Goal: Task Accomplishment & Management: Manage account settings

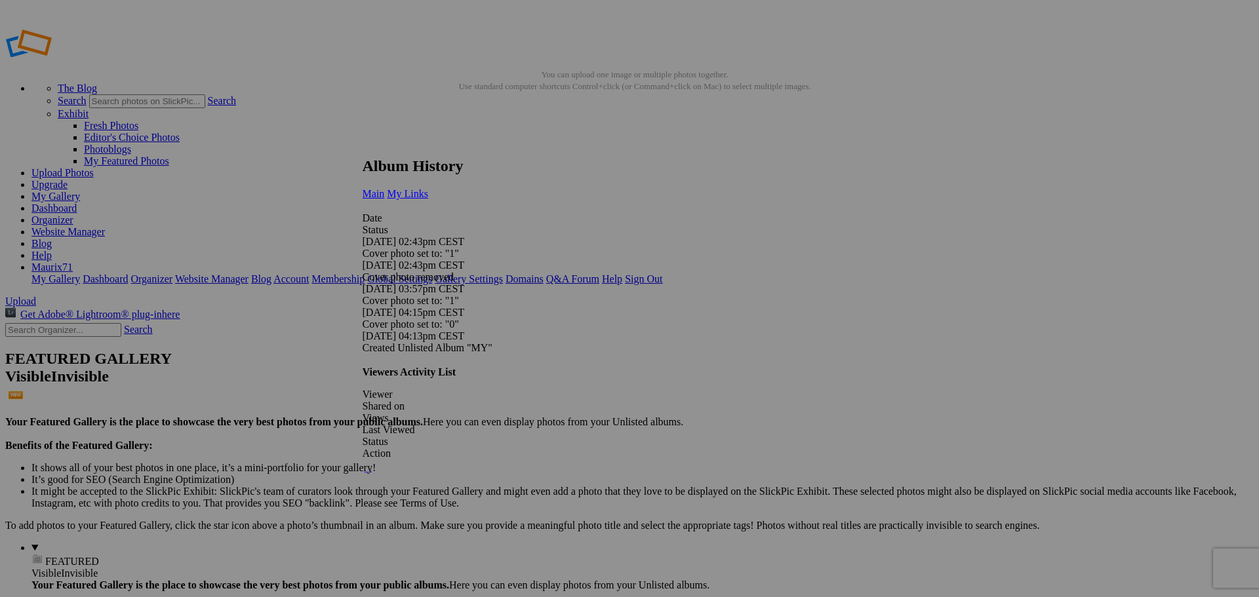
click at [428, 188] on span "My Links" at bounding box center [407, 193] width 41 height 11
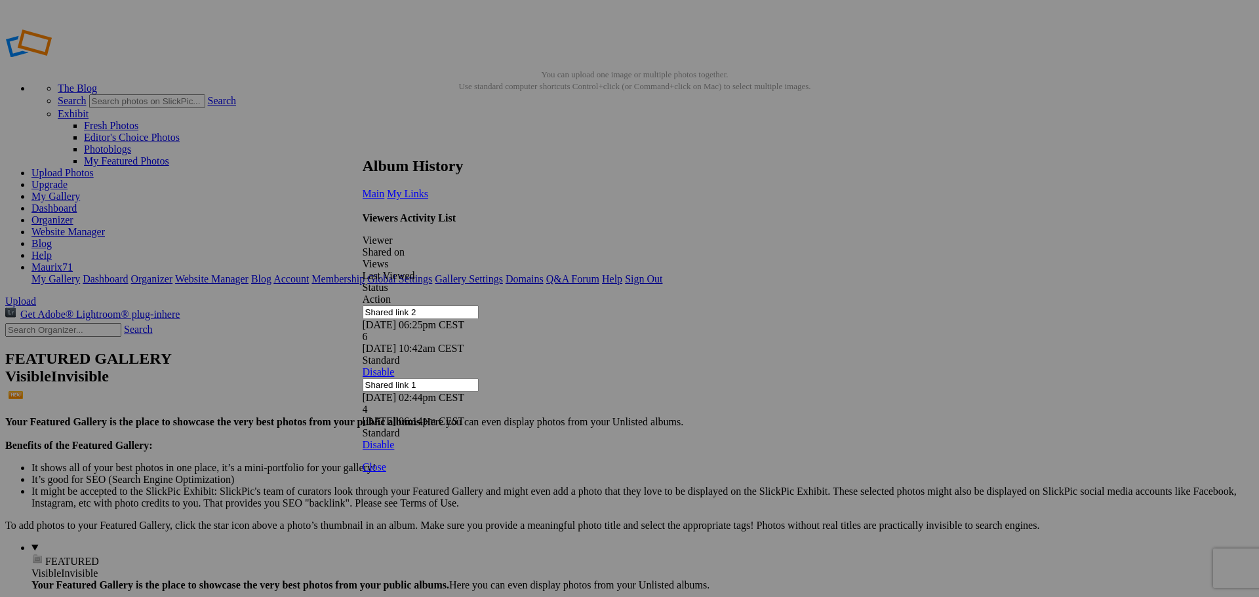
click at [362, 145] on link at bounding box center [362, 145] width 0 height 0
